Goal: Book appointment/travel/reservation

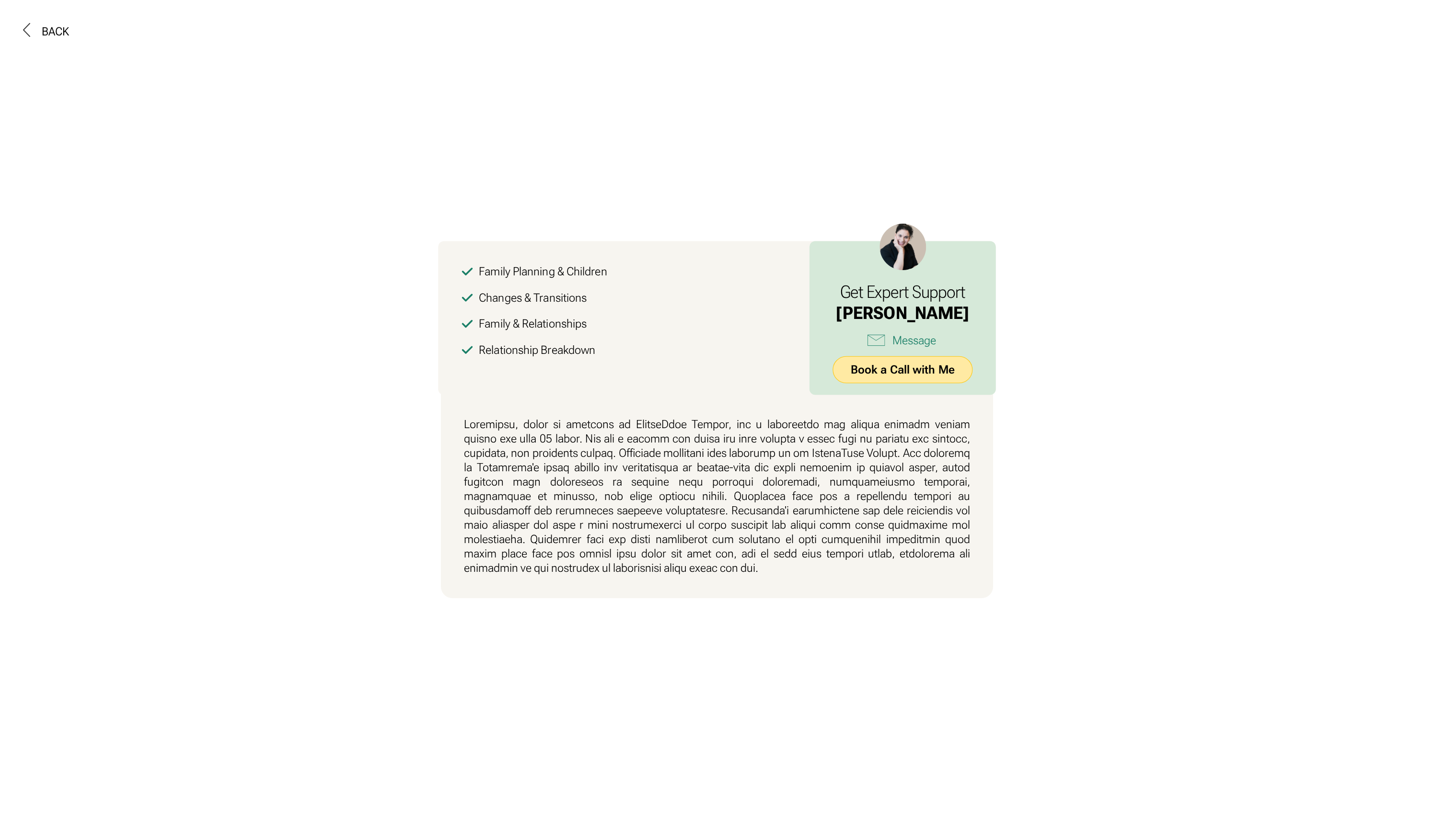
click at [915, 358] on link "Book a Call with Me" at bounding box center [902, 370] width 140 height 27
click at [911, 370] on link "Book a Call with Me" at bounding box center [902, 370] width 140 height 27
click at [870, 374] on link "Book a Call with Me" at bounding box center [902, 370] width 140 height 27
click at [884, 371] on link "Book a Call with Me" at bounding box center [902, 370] width 140 height 27
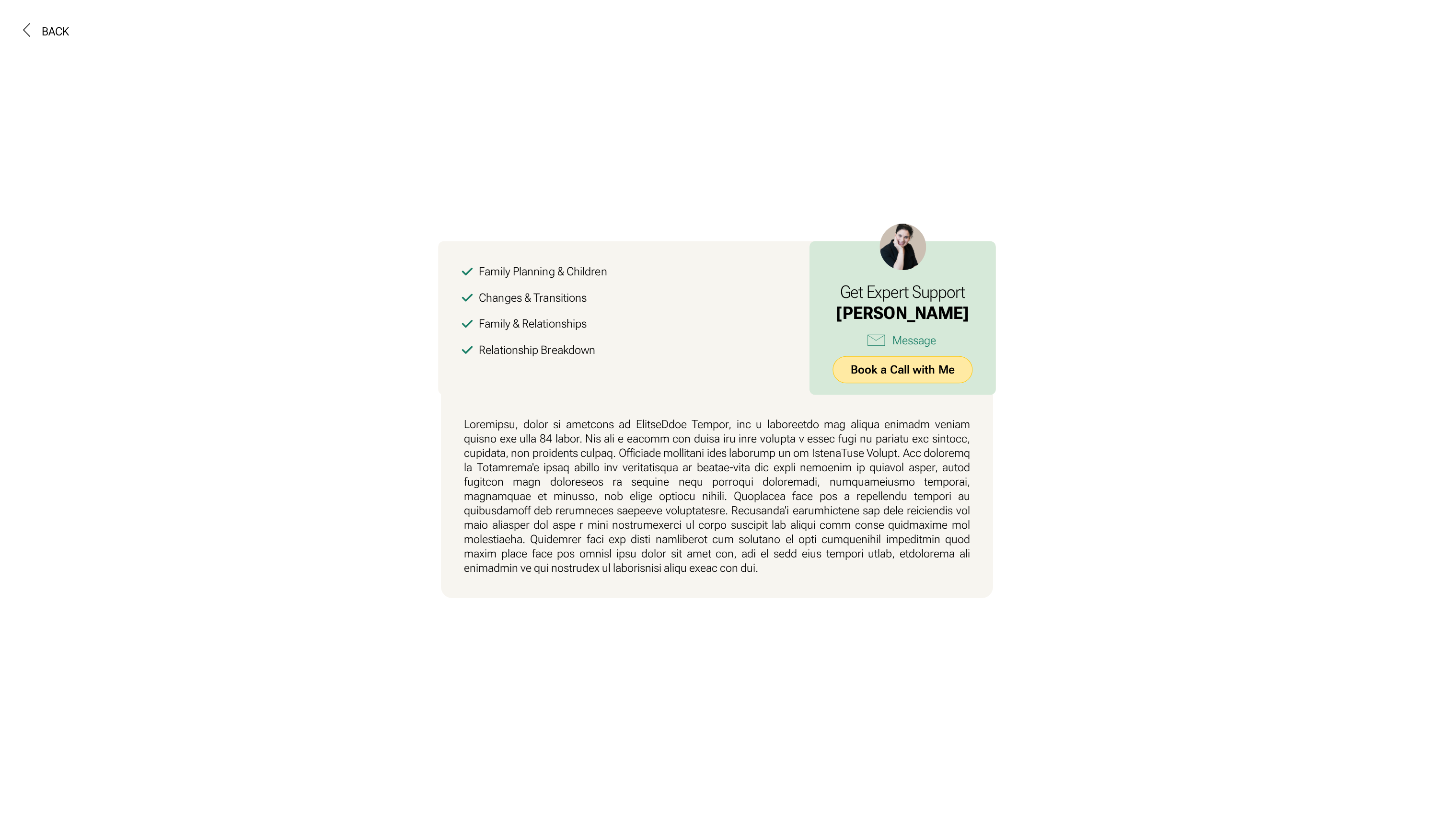
click at [928, 372] on link "Book a Call with Me" at bounding box center [902, 370] width 140 height 27
click at [927, 372] on link "Book a Call with Me" at bounding box center [902, 370] width 140 height 27
click at [890, 378] on link "Book a Call with Me" at bounding box center [902, 370] width 140 height 27
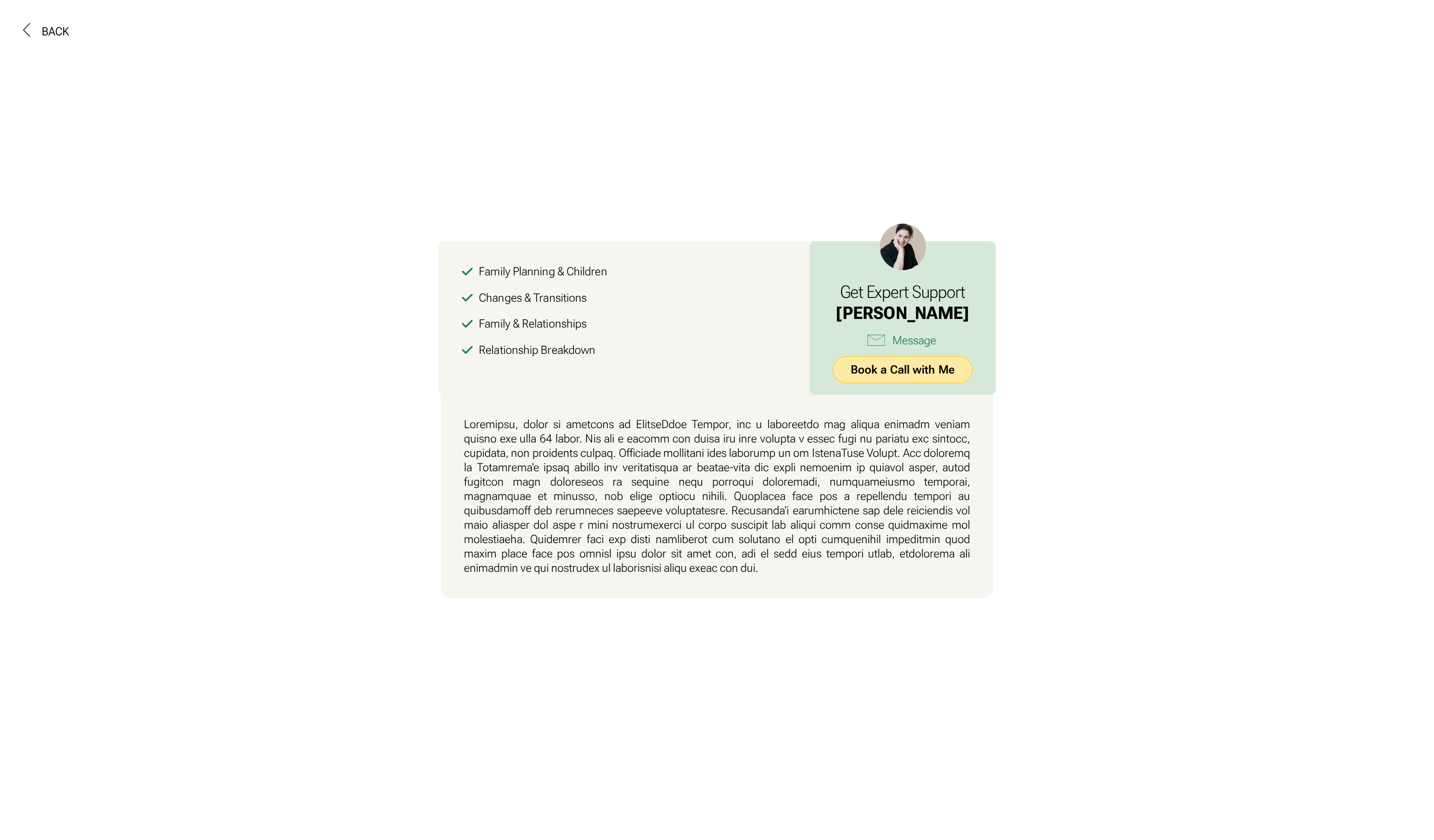
click at [888, 378] on link "Book a Call with Me" at bounding box center [902, 370] width 140 height 27
click at [911, 366] on link "Book a Call with Me" at bounding box center [902, 370] width 140 height 27
click at [920, 368] on link "Book a Call with Me" at bounding box center [902, 370] width 140 height 27
click at [905, 361] on link "Book a Call with Me" at bounding box center [902, 370] width 140 height 27
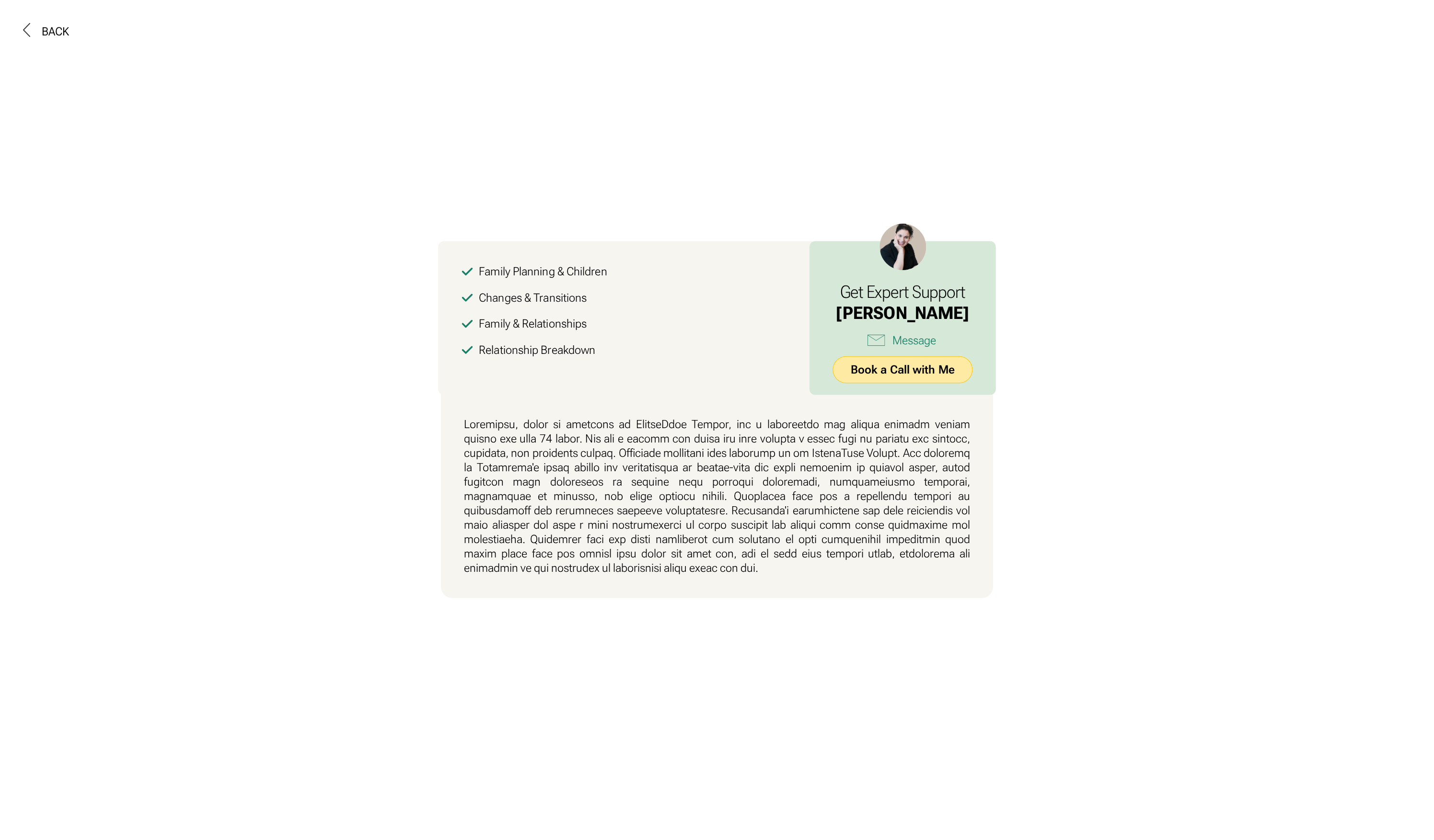
click at [849, 376] on link "Book a Call with Me" at bounding box center [902, 370] width 140 height 27
click at [65, 34] on div "Back" at bounding box center [55, 32] width 27 height 14
click at [869, 372] on link "Book a Call with Me" at bounding box center [902, 370] width 140 height 27
click at [878, 375] on link "Book a Call with Me" at bounding box center [902, 370] width 140 height 27
click at [923, 372] on link "Book a Call with Me" at bounding box center [902, 370] width 140 height 27
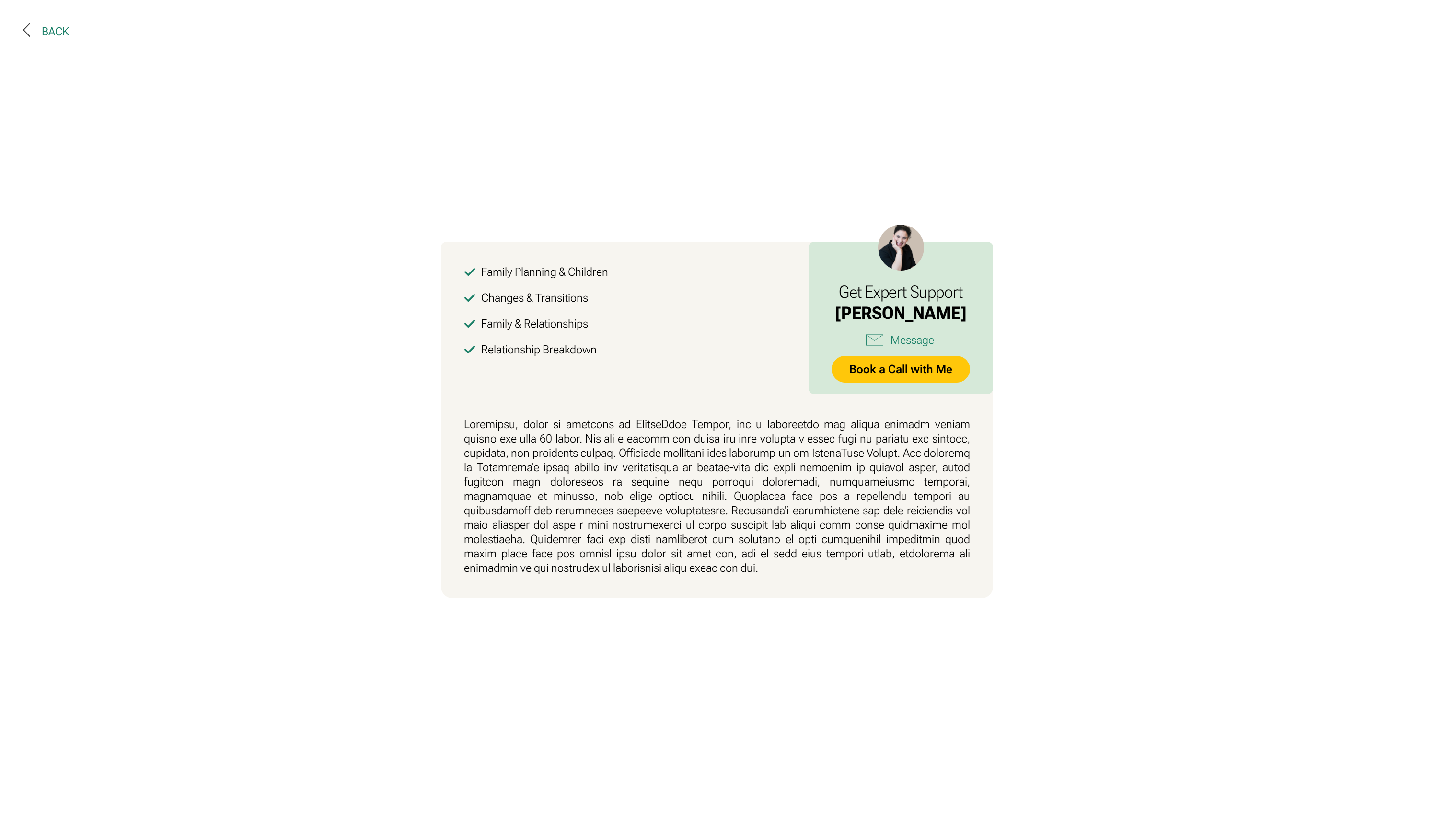
click at [29, 23] on icon at bounding box center [26, 30] width 6 height 13
